Goal: Find specific page/section

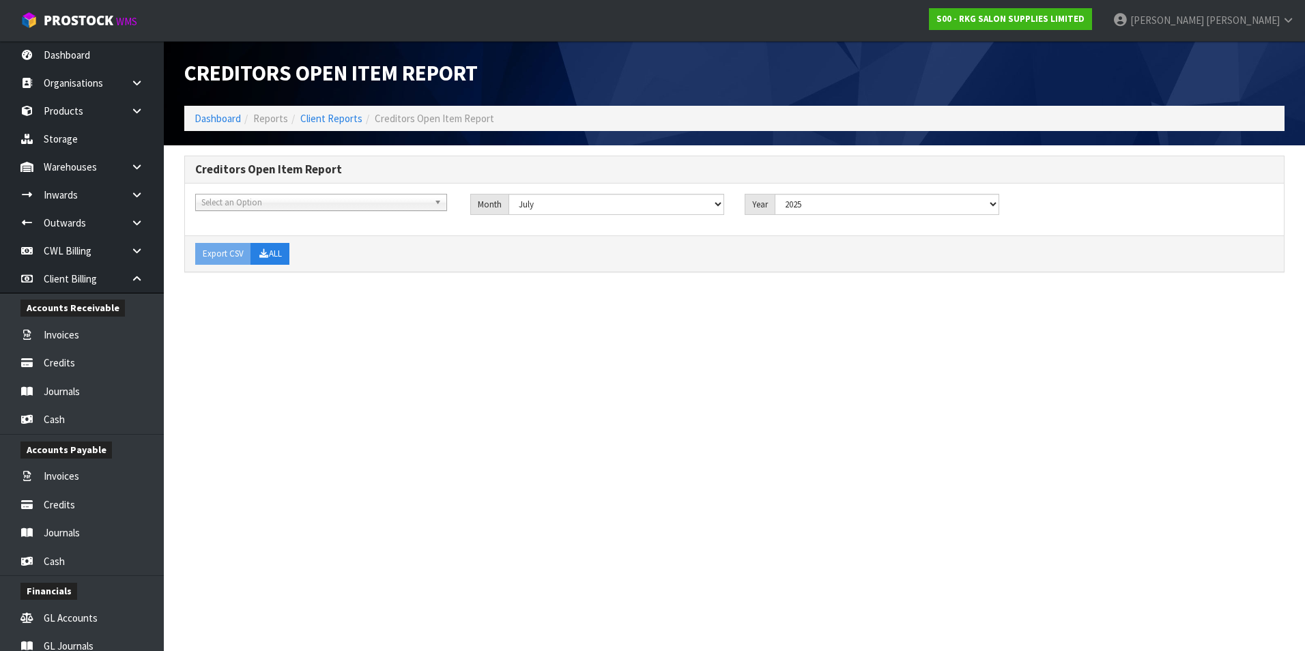
select select "object:52938"
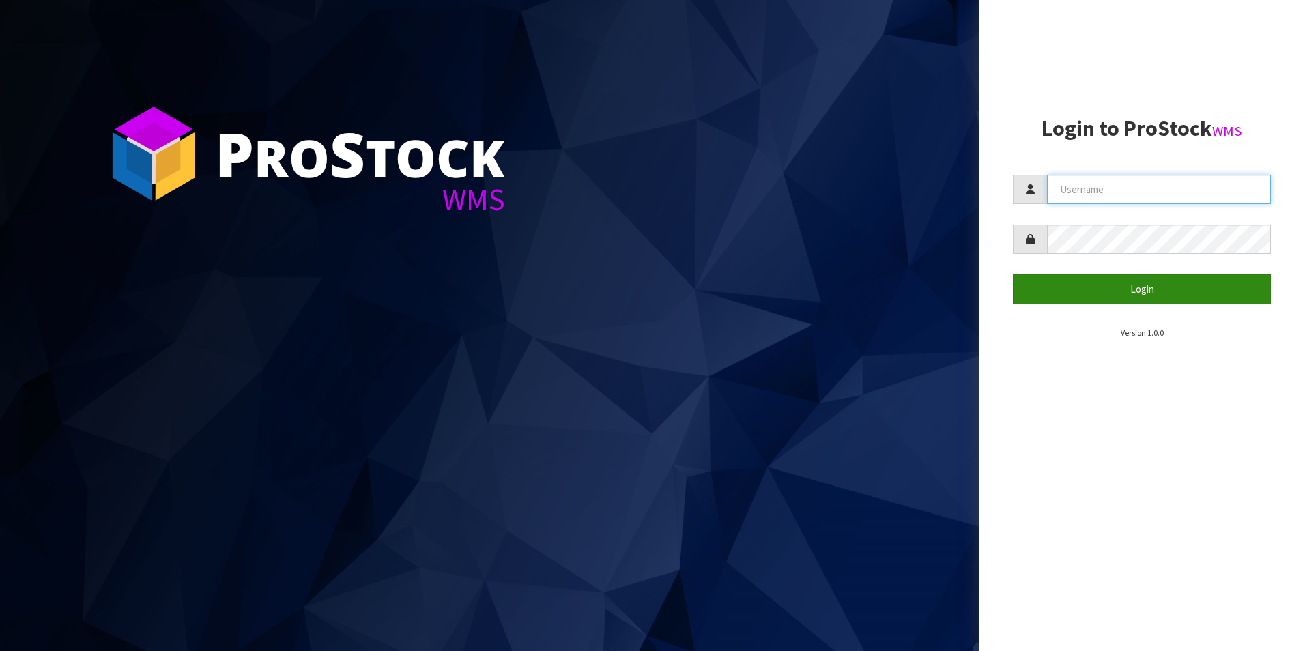
type input "[PERSON_NAME][EMAIL_ADDRESS][DOMAIN_NAME]"
click at [1143, 286] on button "Login" at bounding box center [1142, 288] width 258 height 29
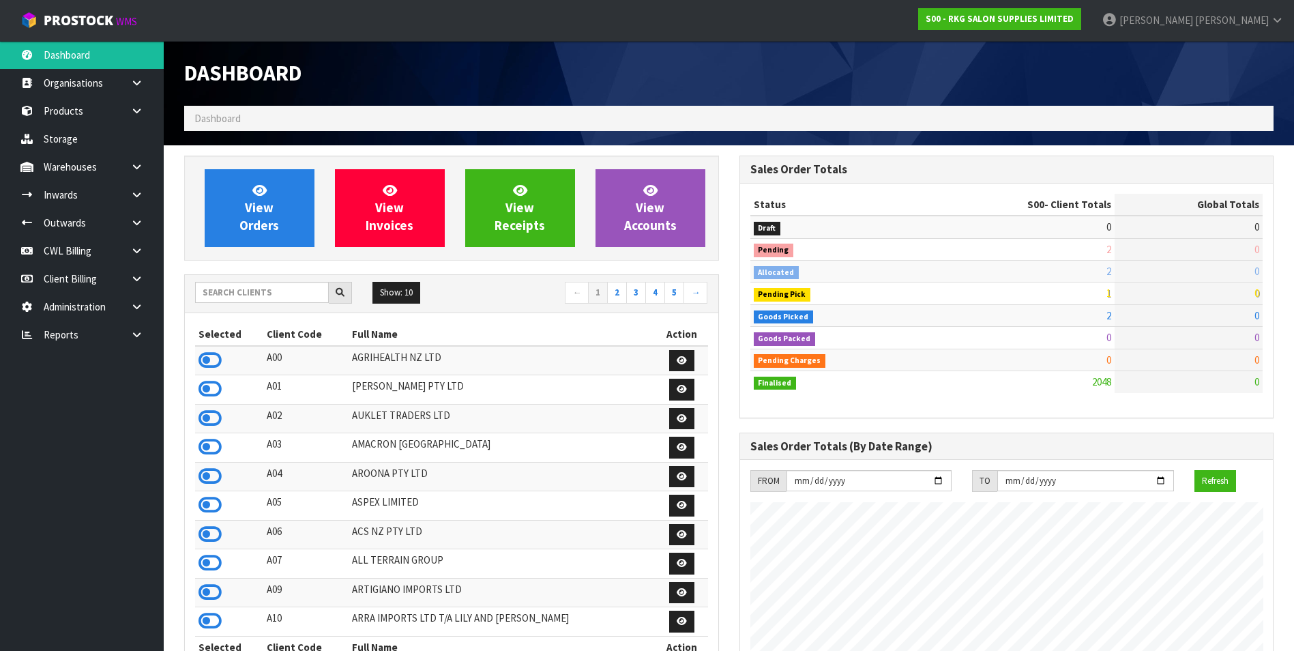
scroll to position [1034, 555]
click at [134, 334] on icon at bounding box center [136, 335] width 13 height 10
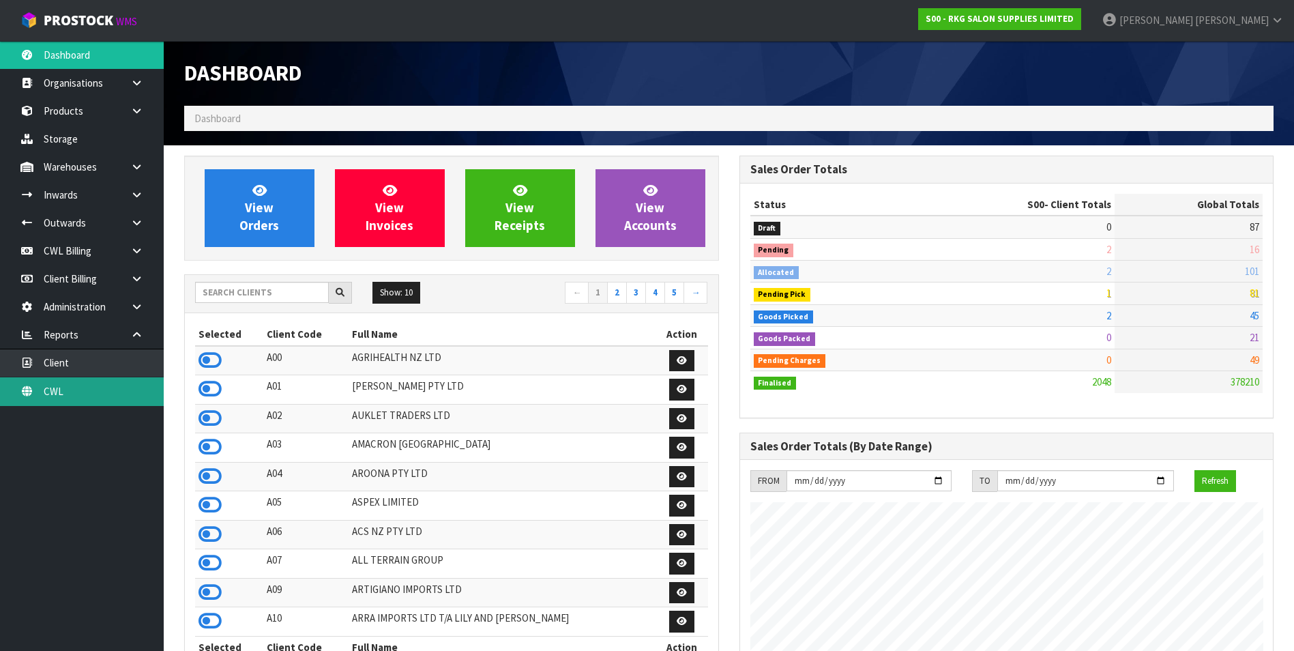
click at [110, 396] on link "CWL" at bounding box center [82, 391] width 164 height 28
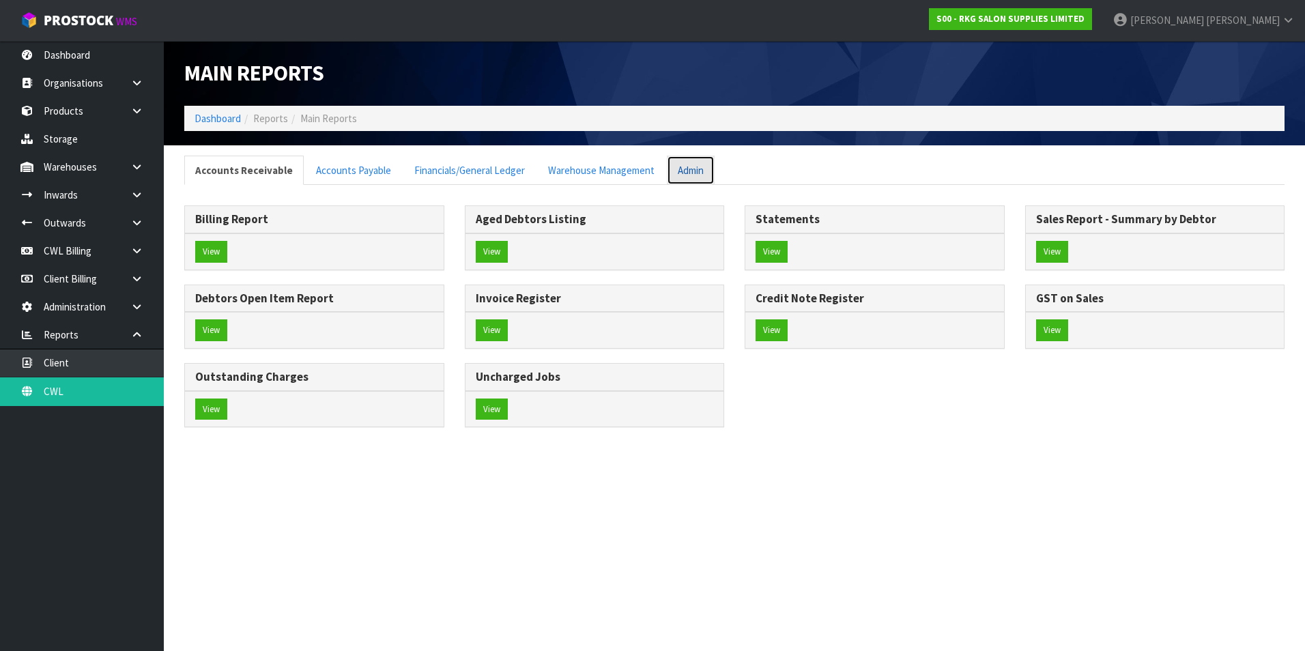
click at [676, 167] on link "Admin" at bounding box center [691, 170] width 48 height 29
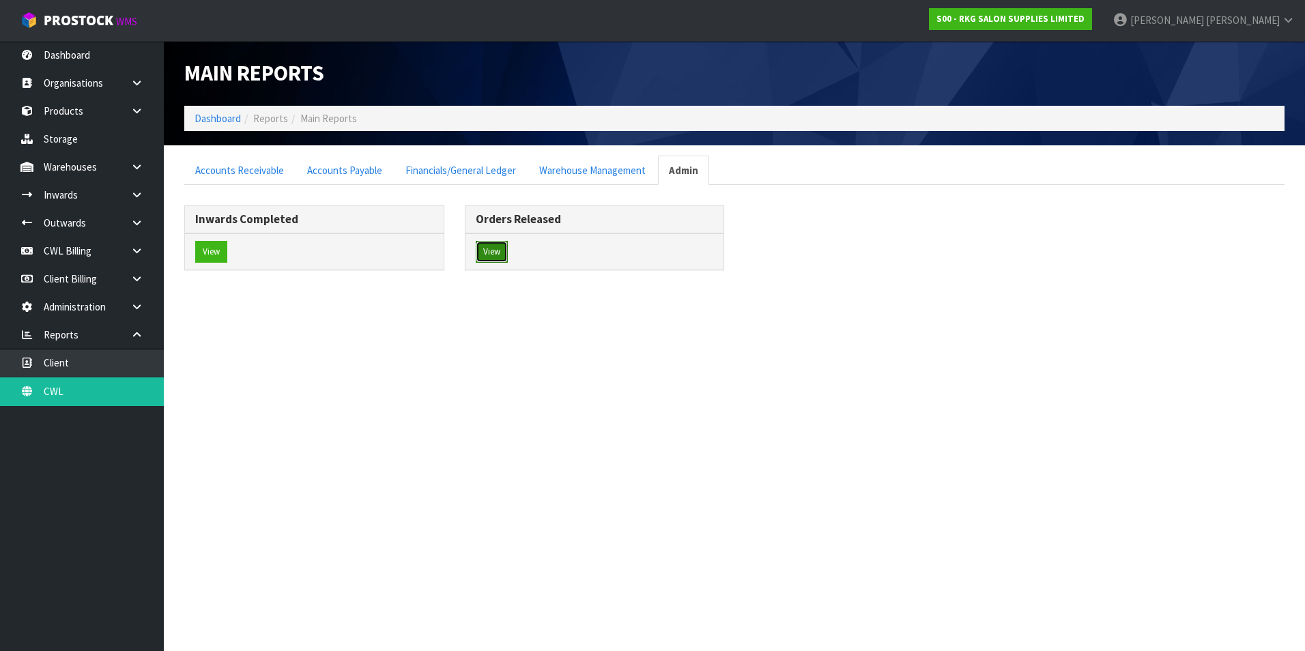
click at [491, 251] on button "View" at bounding box center [492, 252] width 32 height 22
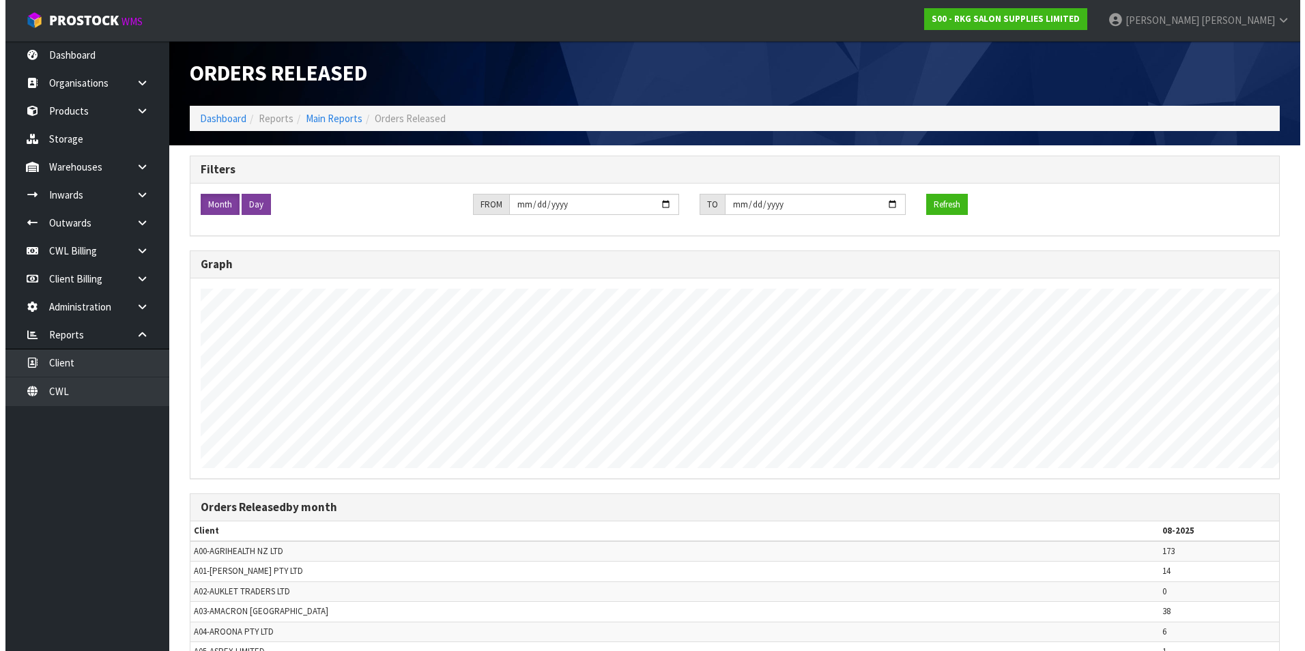
scroll to position [651, 1294]
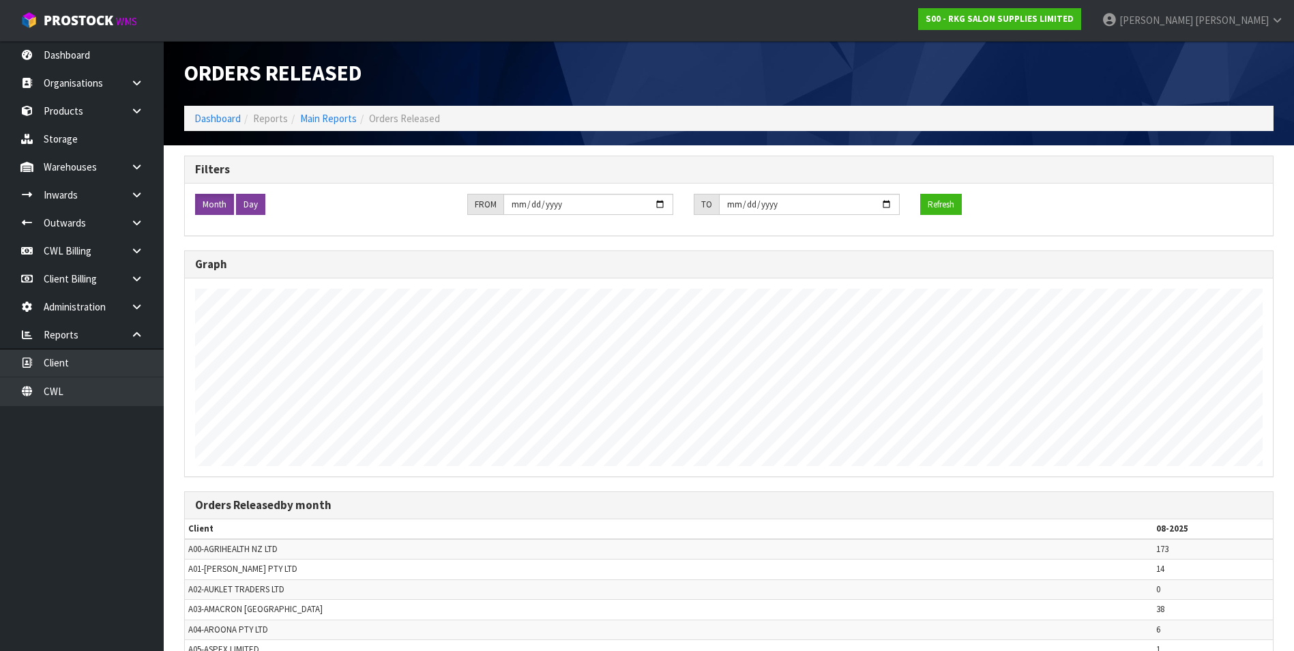
click at [246, 202] on label "Day" at bounding box center [250, 205] width 29 height 22
click at [926, 203] on button "Refresh" at bounding box center [942, 205] width 42 height 22
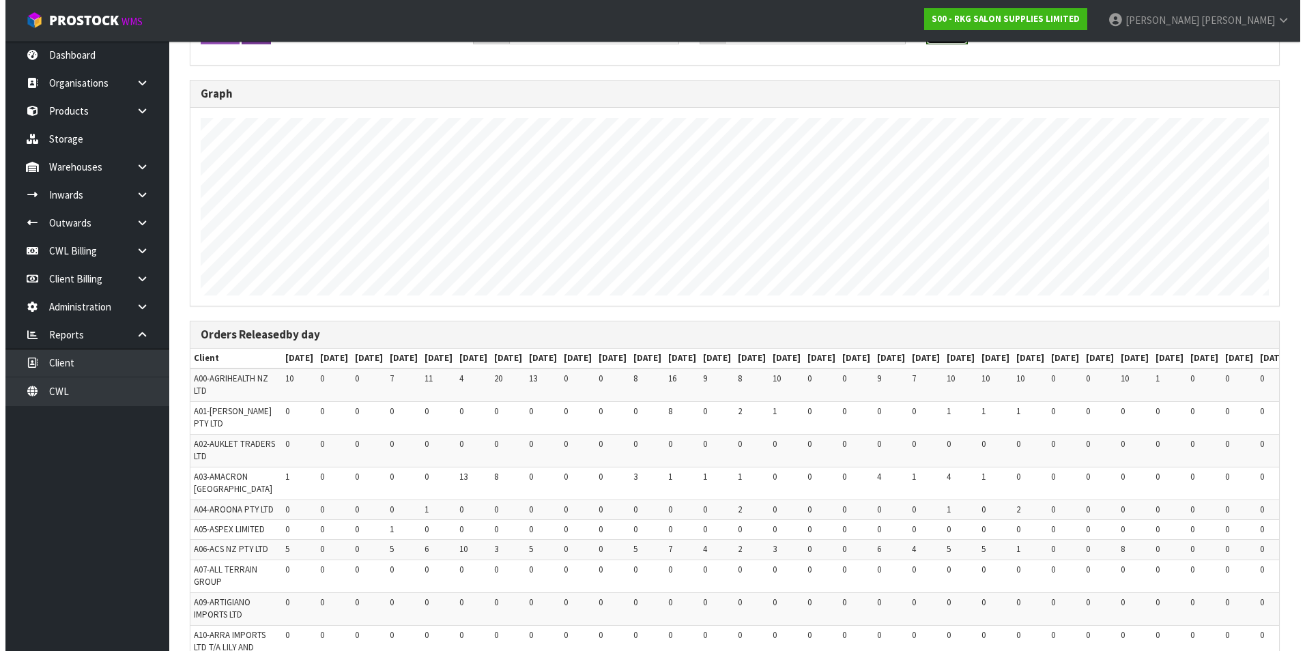
scroll to position [0, 0]
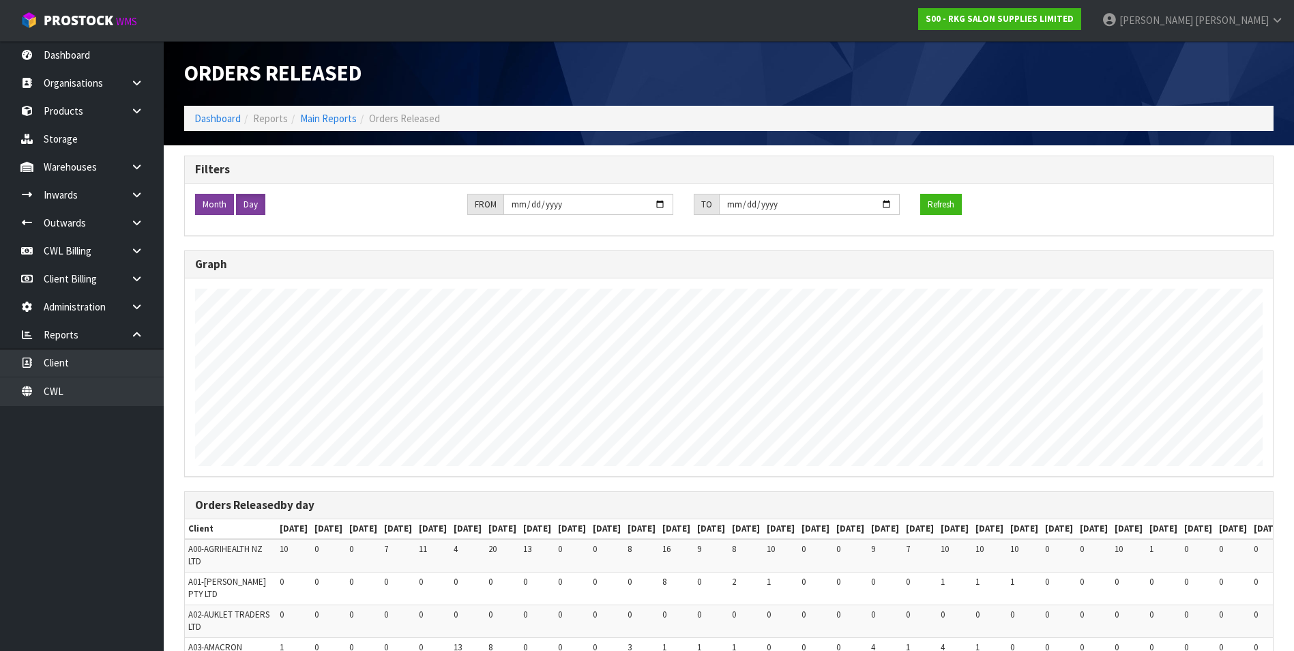
click at [222, 205] on label "Month" at bounding box center [214, 205] width 39 height 22
click at [936, 206] on button "Refresh" at bounding box center [942, 205] width 42 height 22
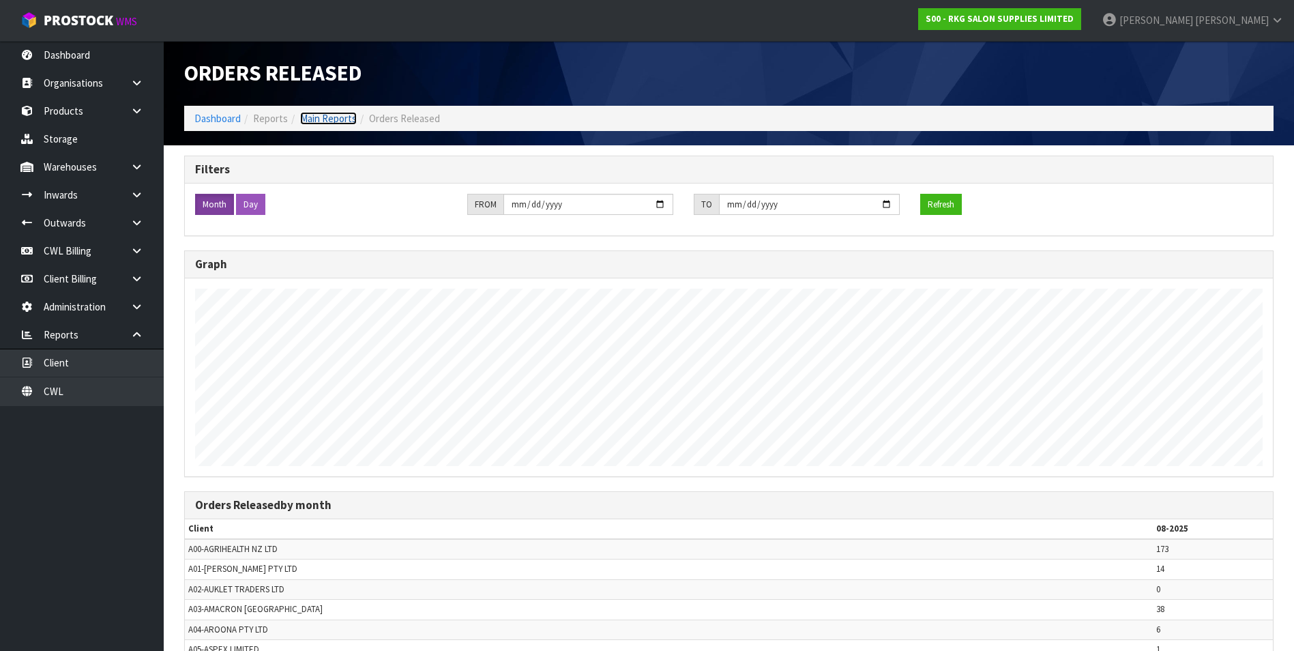
click at [341, 119] on link "Main Reports" at bounding box center [328, 118] width 57 height 13
